Goal: Communication & Community: Answer question/provide support

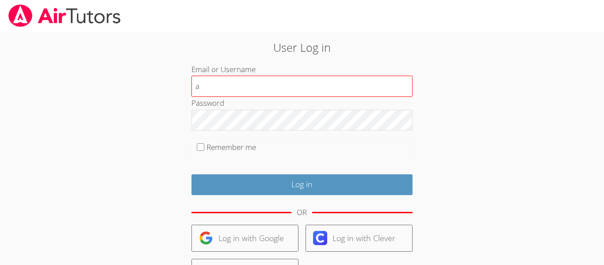
type input "[EMAIL_ADDRESS][DOMAIN_NAME]"
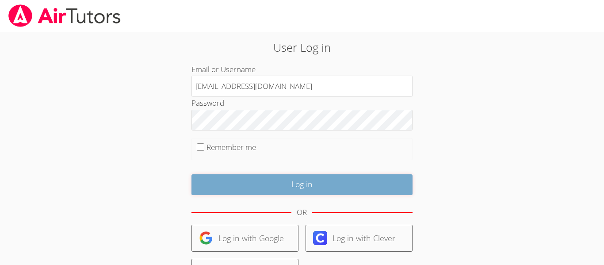
click at [293, 177] on input "Log in" at bounding box center [301, 184] width 221 height 21
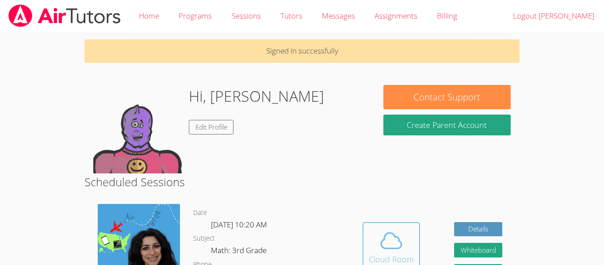
click at [408, 243] on span at bounding box center [391, 240] width 45 height 25
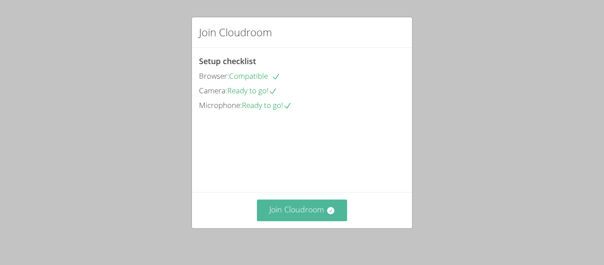
click at [288, 212] on button "Join Cloudroom" at bounding box center [302, 210] width 91 height 22
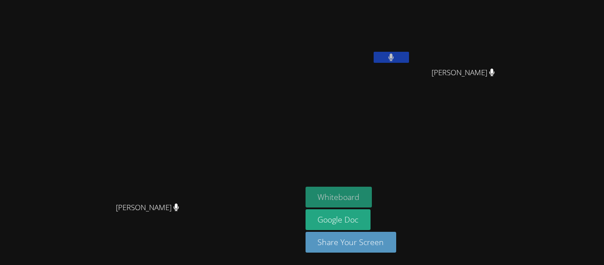
click at [372, 194] on button "Whiteboard" at bounding box center [338, 196] width 67 height 21
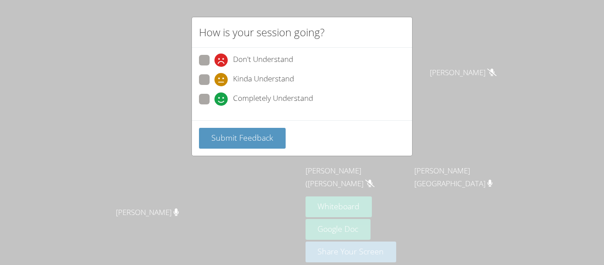
click at [205, 92] on div "Don't Understand Kinda Understand Completely Understand" at bounding box center [302, 82] width 206 height 55
click at [214, 86] on span at bounding box center [214, 86] width 0 height 0
click at [214, 81] on input "Kinda Understand" at bounding box center [218, 78] width 8 height 8
radio input "true"
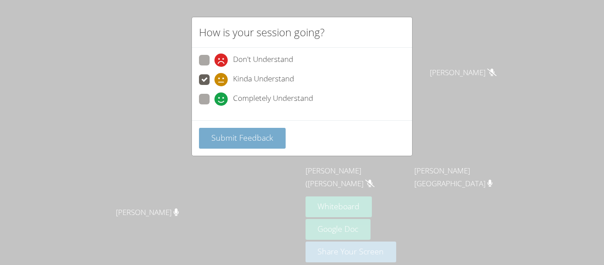
click at [226, 128] on button "Submit Feedback" at bounding box center [242, 138] width 87 height 21
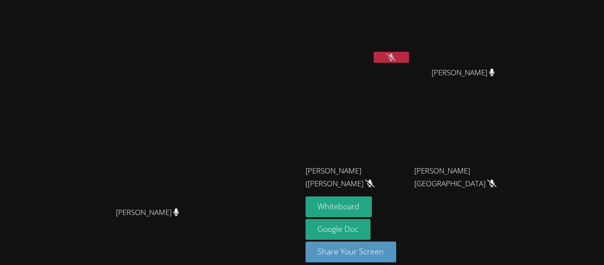
click at [409, 57] on button at bounding box center [390, 57] width 35 height 11
drag, startPoint x: 451, startPoint y: 40, endPoint x: 491, endPoint y: 43, distance: 40.4
click at [491, 43] on div "Adrian Reyes Morales Dayana Perez Pina Dayana Perez Pina Jose (Carlitos) Juarez…" at bounding box center [412, 100] width 214 height 193
click at [374, 179] on icon at bounding box center [369, 183] width 9 height 8
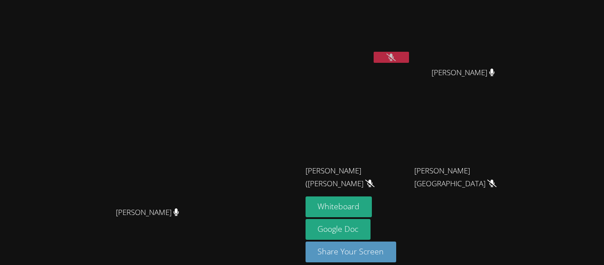
click at [374, 179] on icon at bounding box center [369, 183] width 9 height 8
click at [496, 179] on icon at bounding box center [491, 183] width 9 height 8
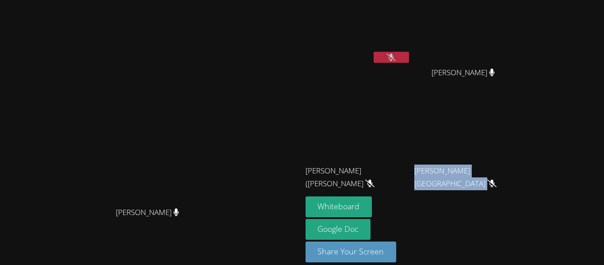
click at [496, 179] on icon at bounding box center [491, 183] width 9 height 8
click at [411, 87] on div "Adrian Reyes Morales" at bounding box center [357, 51] width 105 height 95
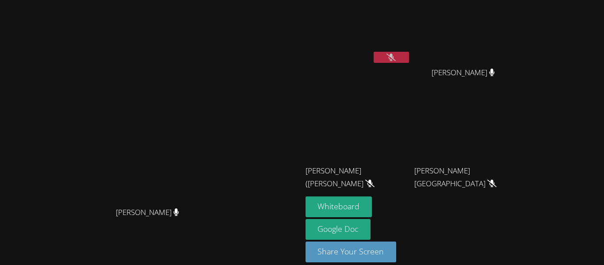
click at [411, 89] on div "Adrian Reyes Morales" at bounding box center [357, 51] width 105 height 95
click at [396, 53] on icon at bounding box center [390, 57] width 9 height 8
click at [394, 56] on icon at bounding box center [390, 57] width 5 height 8
click at [396, 56] on icon at bounding box center [390, 57] width 9 height 8
click at [394, 56] on icon at bounding box center [390, 57] width 5 height 8
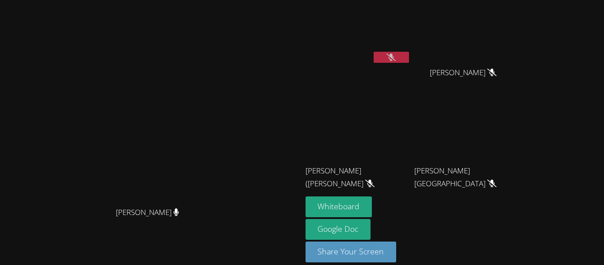
click at [507, 37] on video at bounding box center [466, 33] width 105 height 59
click at [409, 52] on button at bounding box center [390, 57] width 35 height 11
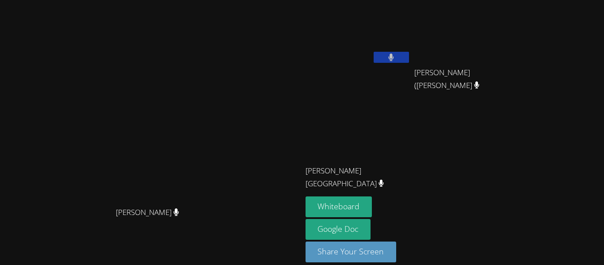
click at [394, 57] on icon at bounding box center [391, 57] width 6 height 8
click at [409, 58] on button at bounding box center [390, 57] width 35 height 11
